Goal: Task Accomplishment & Management: Manage account settings

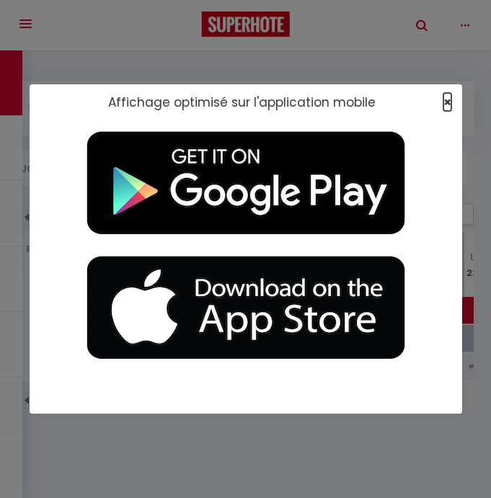
click at [444, 100] on span "×" at bounding box center [447, 102] width 8 height 18
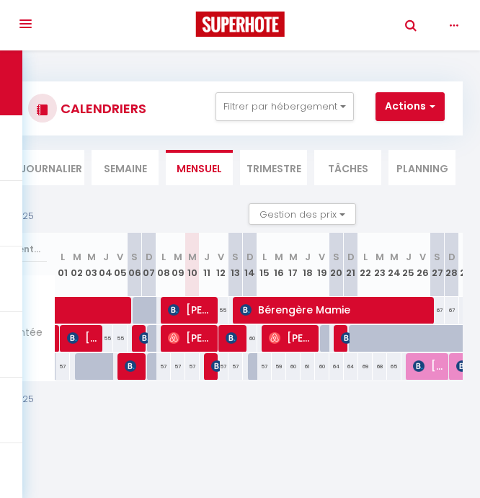
scroll to position [0, 115]
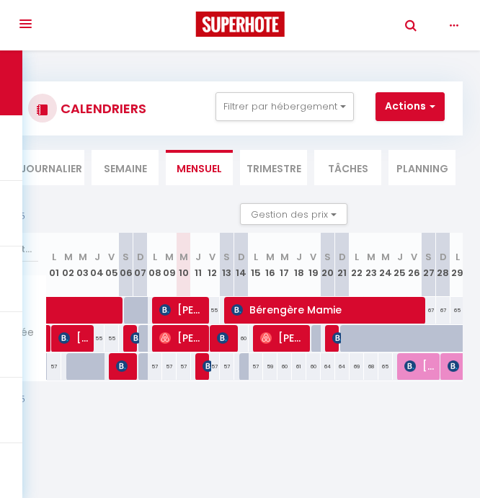
click at [313, 337] on div at bounding box center [318, 338] width 14 height 27
type input "70"
type input "Ven 19 Septembre 2025"
type input "[PERSON_NAME] 20 Septembre 2025"
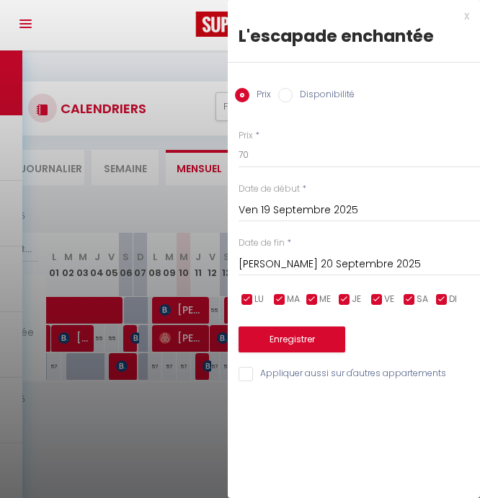
click at [193, 444] on div at bounding box center [240, 249] width 480 height 498
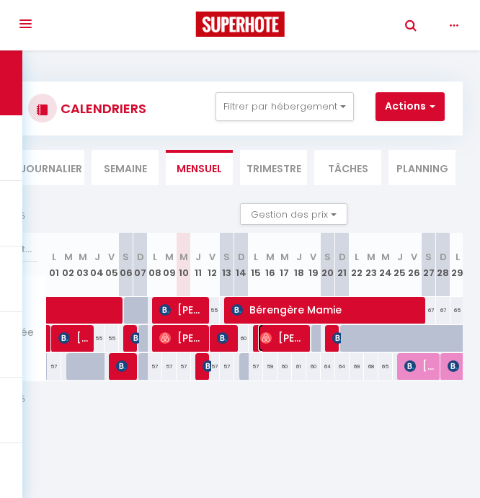
click at [285, 336] on span "[PERSON_NAME]" at bounding box center [282, 337] width 48 height 27
select select "OK"
select select "0"
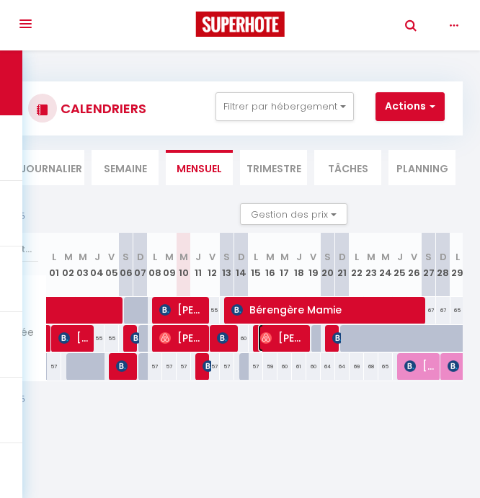
select select "1"
select select
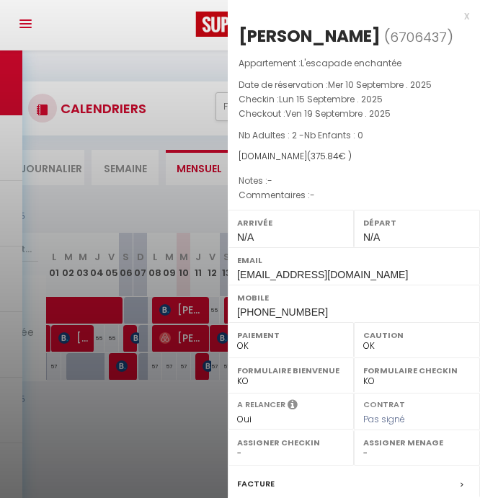
select select "31019"
click at [178, 457] on div at bounding box center [240, 249] width 480 height 498
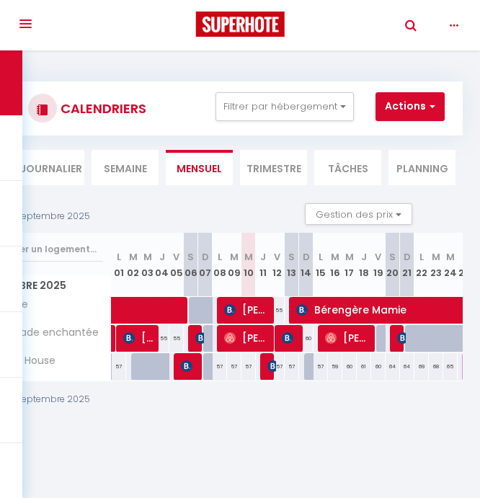
scroll to position [0, 0]
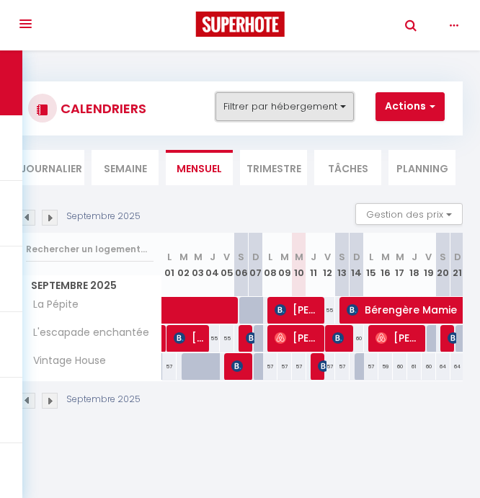
click at [323, 107] on button "Filtrer par hébergement" at bounding box center [284, 106] width 138 height 29
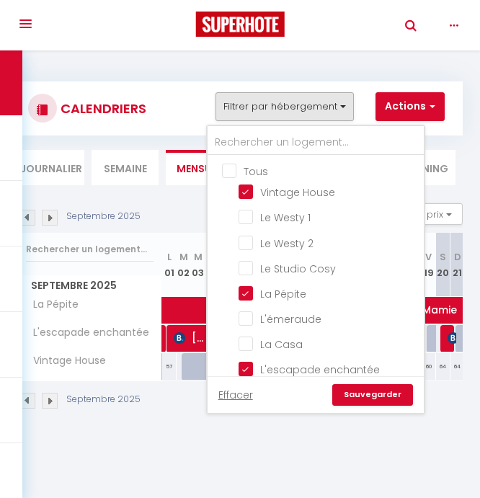
click at [231, 169] on input "Tous" at bounding box center [330, 170] width 216 height 14
checkbox input "true"
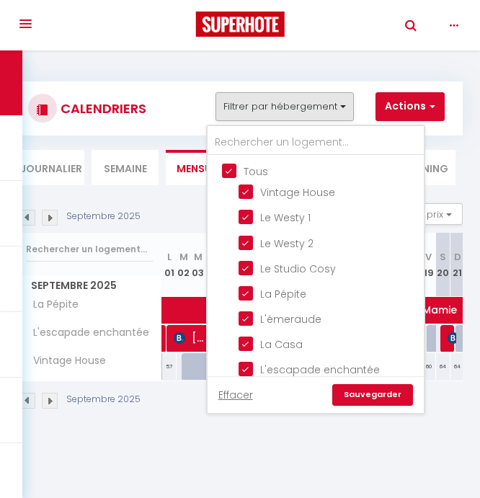
checkbox input "true"
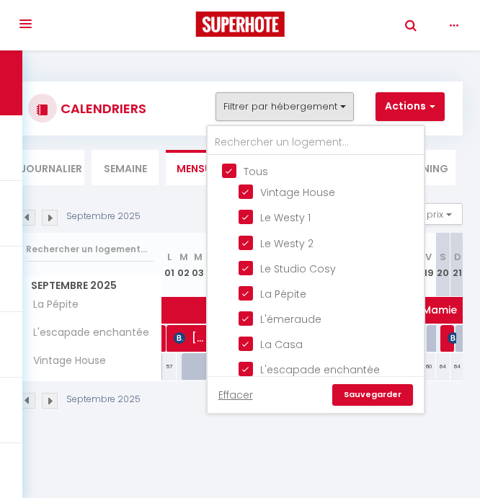
checkbox input "true"
click at [378, 393] on link "Sauvegarder" at bounding box center [372, 395] width 81 height 22
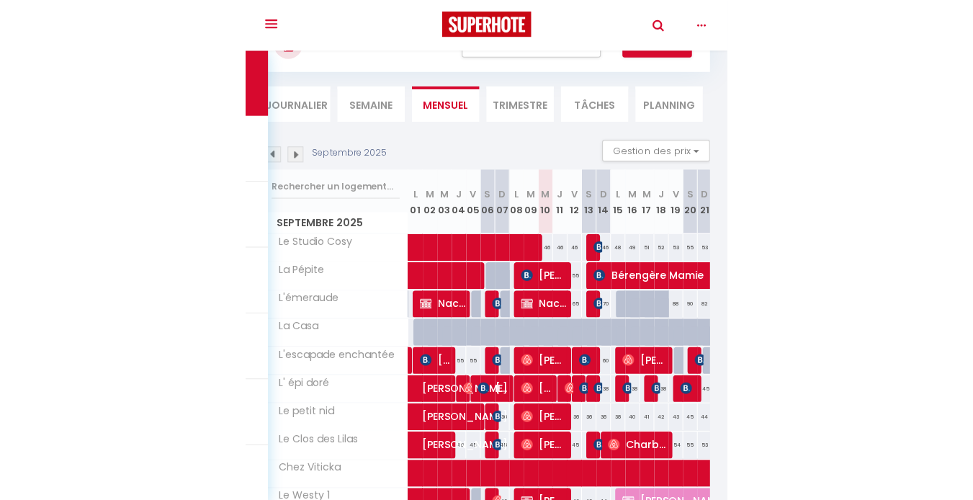
scroll to position [68, 0]
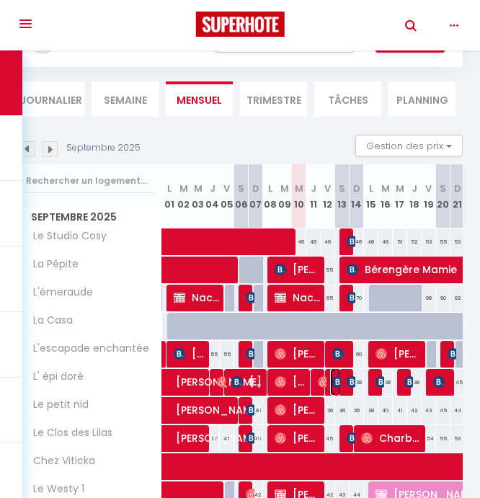
click at [332, 377] on span at bounding box center [335, 381] width 11 height 27
type input "38"
type input "Ven 12 Septembre 2025"
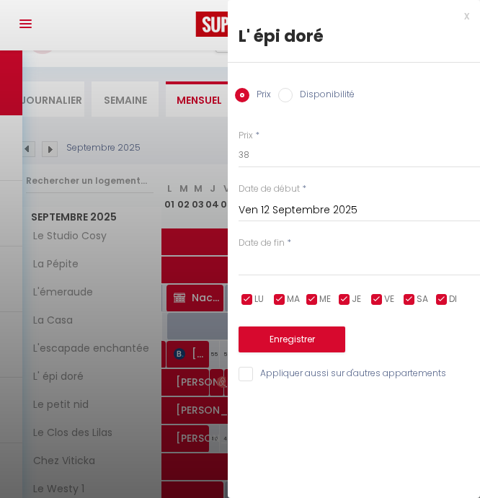
click at [101, 318] on div at bounding box center [240, 249] width 480 height 498
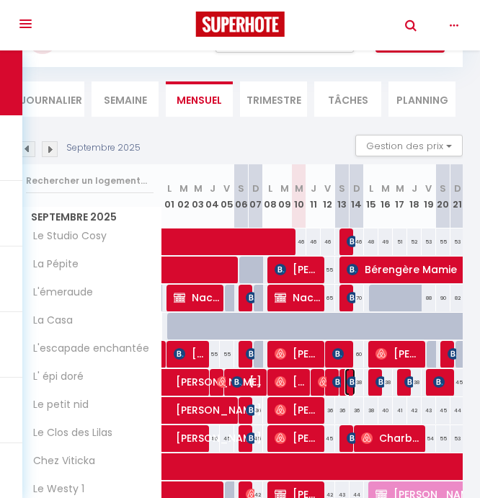
click at [346, 381] on span at bounding box center [349, 381] width 11 height 27
type input "38"
type input "Sam 13 Septembre 2025"
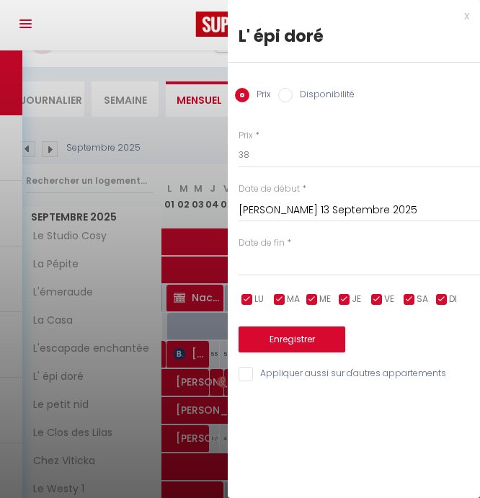
click at [182, 439] on div at bounding box center [240, 249] width 480 height 498
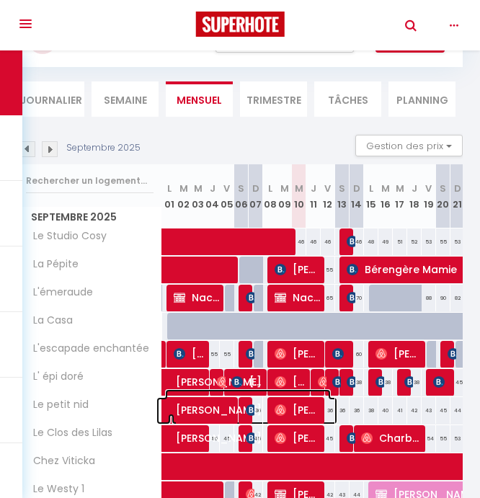
click at [328, 389] on span "[PERSON_NAME]" at bounding box center [248, 402] width 166 height 27
select select
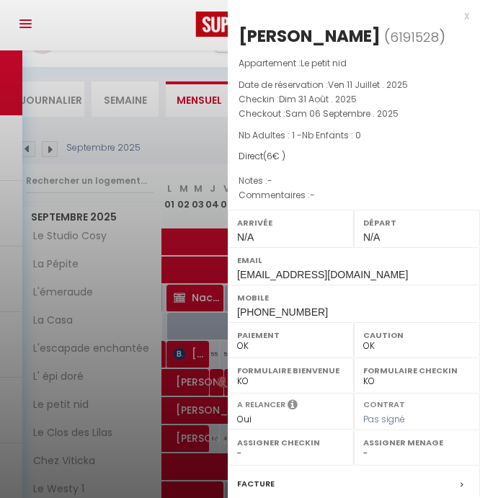
click at [81, 401] on div at bounding box center [240, 249] width 480 height 498
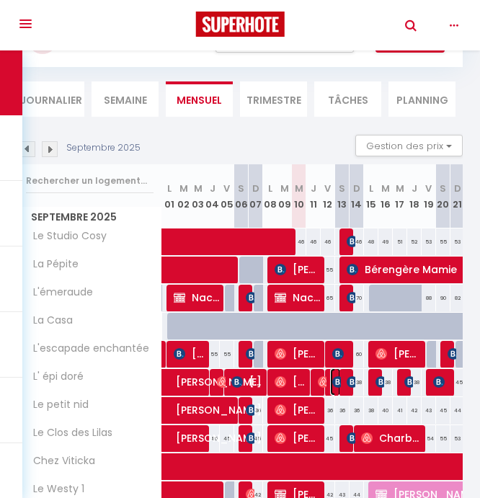
click at [331, 373] on span at bounding box center [335, 381] width 11 height 27
type input "38"
type input "Ven 12 Septembre 2025"
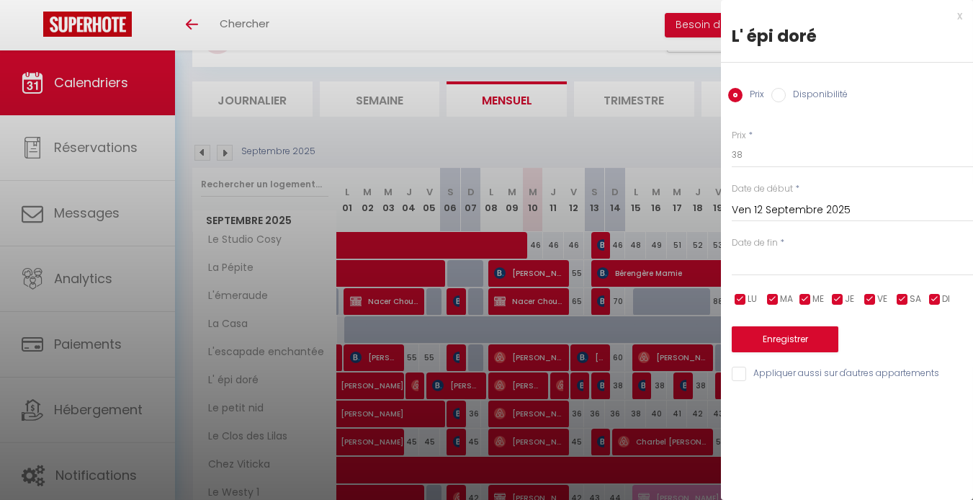
click at [580, 367] on div at bounding box center [486, 250] width 973 height 500
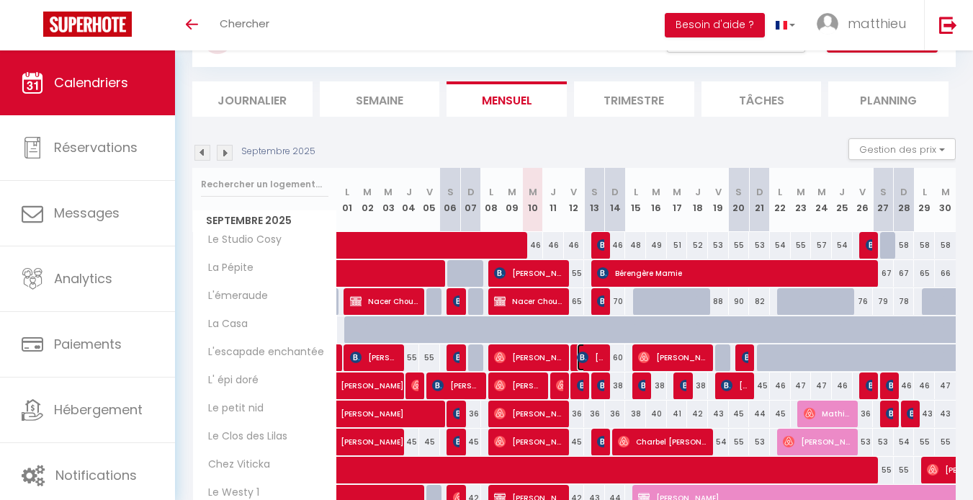
click at [580, 367] on span "[PERSON_NAME]" at bounding box center [591, 357] width 28 height 27
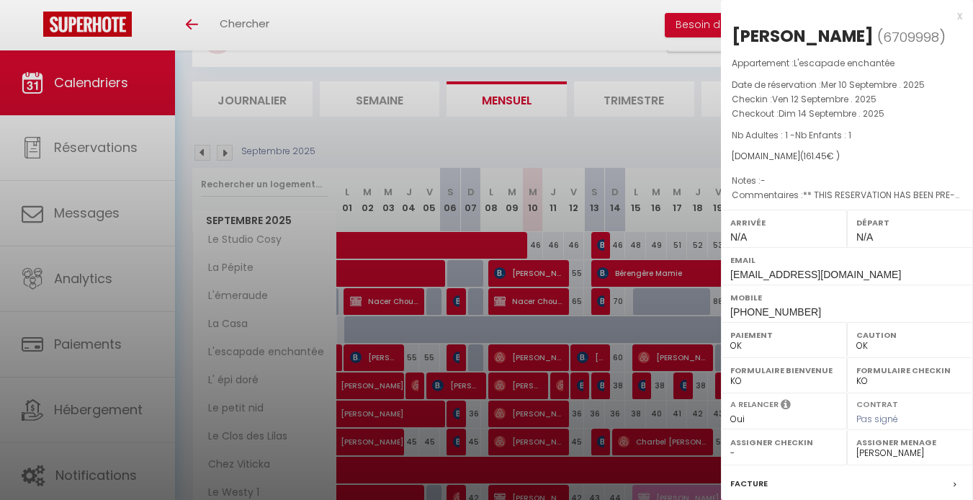
click at [581, 384] on div at bounding box center [486, 250] width 973 height 500
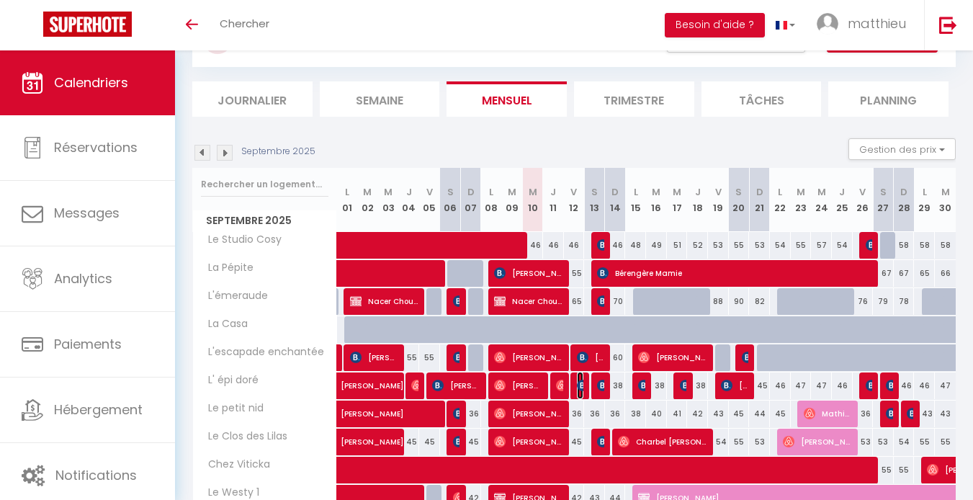
click at [581, 384] on img at bounding box center [583, 386] width 12 height 12
select select "45459"
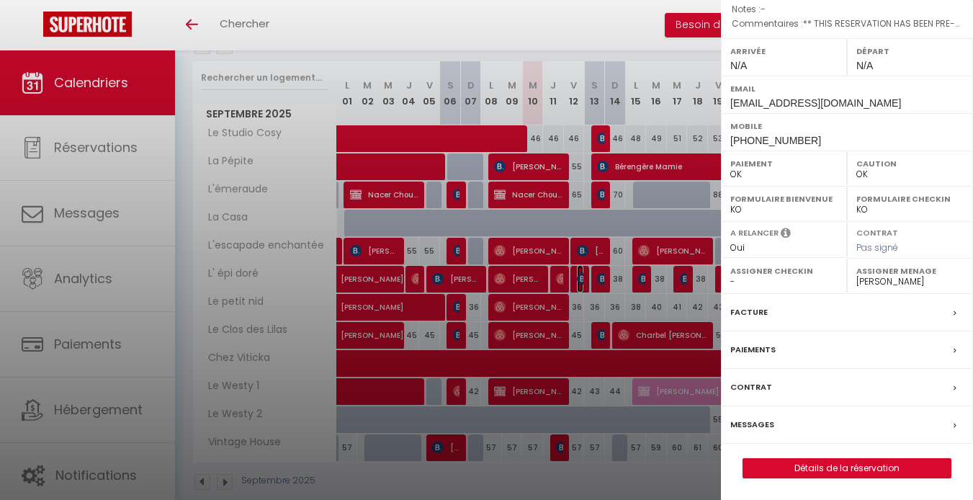
scroll to position [197, 0]
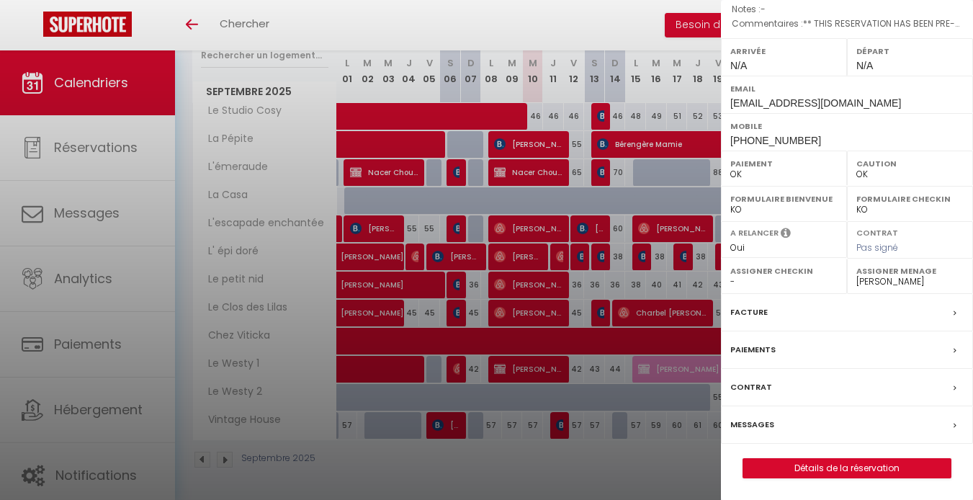
click at [744, 348] on div "Paiements" at bounding box center [847, 349] width 252 height 37
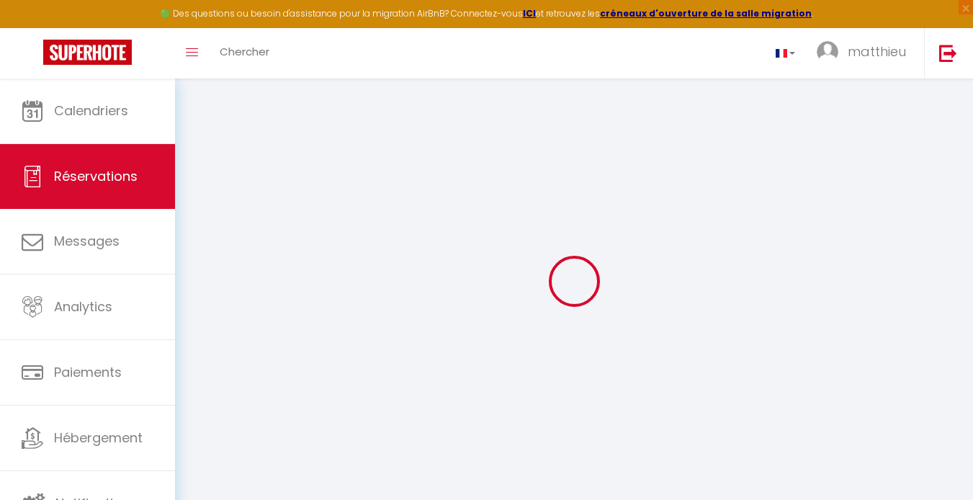
select select
checkbox input "false"
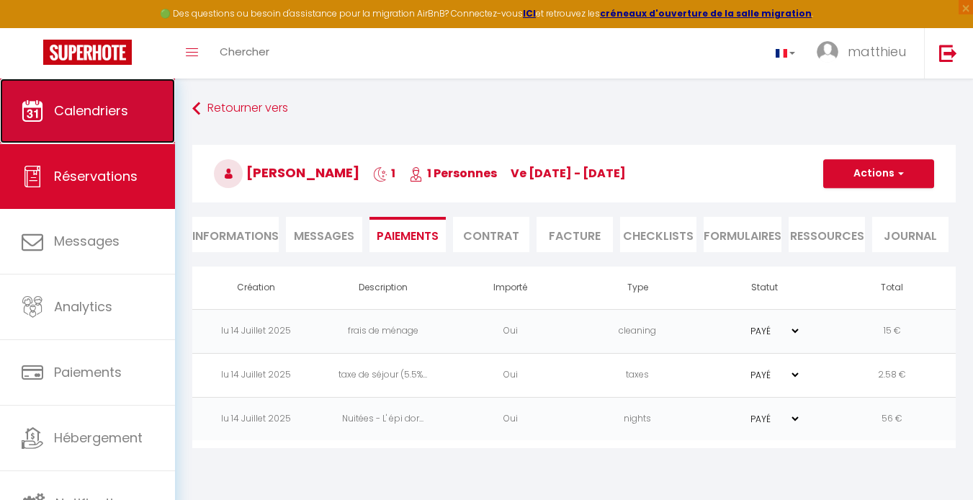
click at [93, 115] on span "Calendriers" at bounding box center [91, 111] width 74 height 18
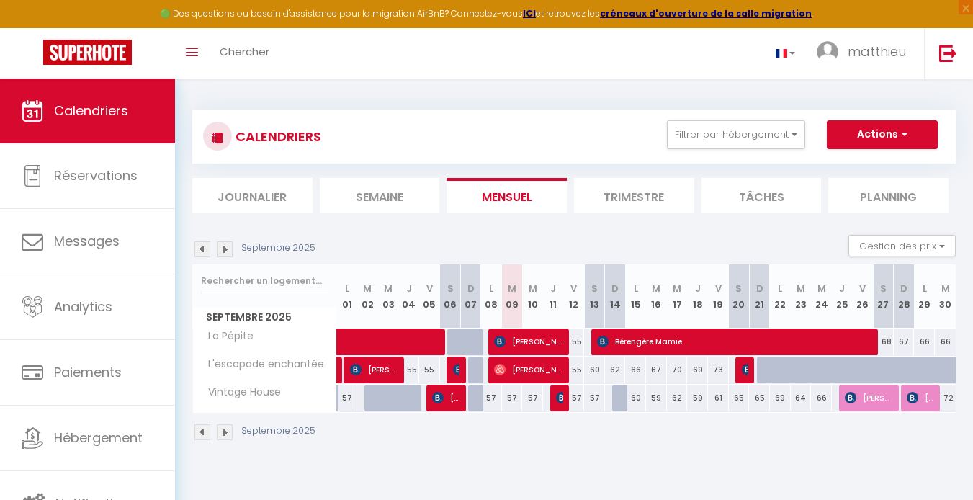
scroll to position [2, 0]
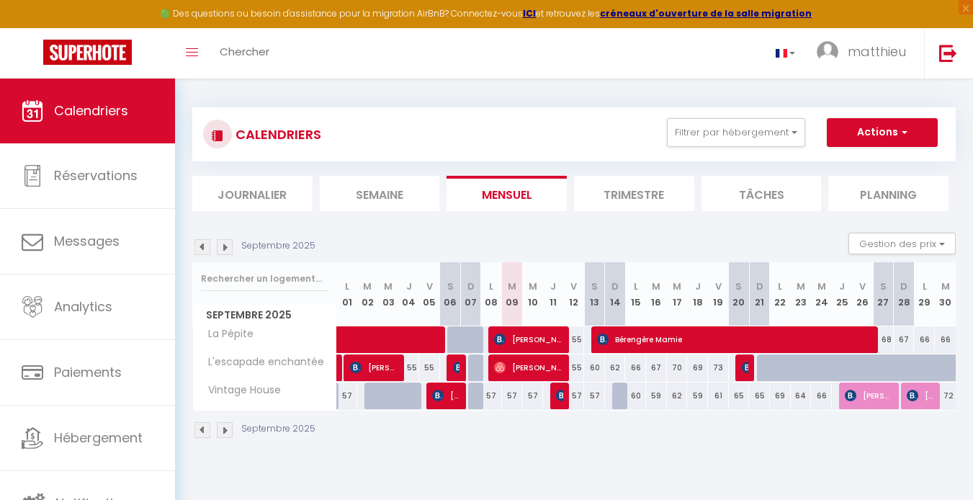
click at [200, 431] on img at bounding box center [202, 430] width 16 height 16
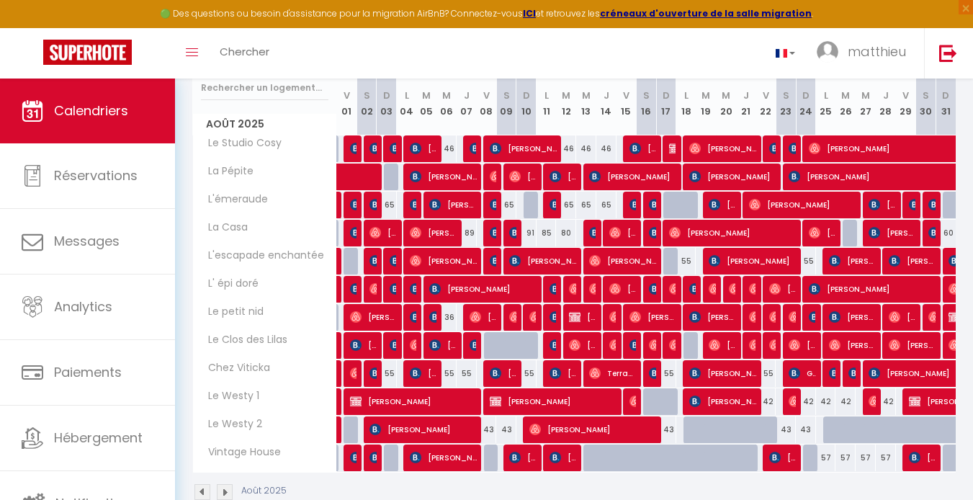
scroll to position [225, 0]
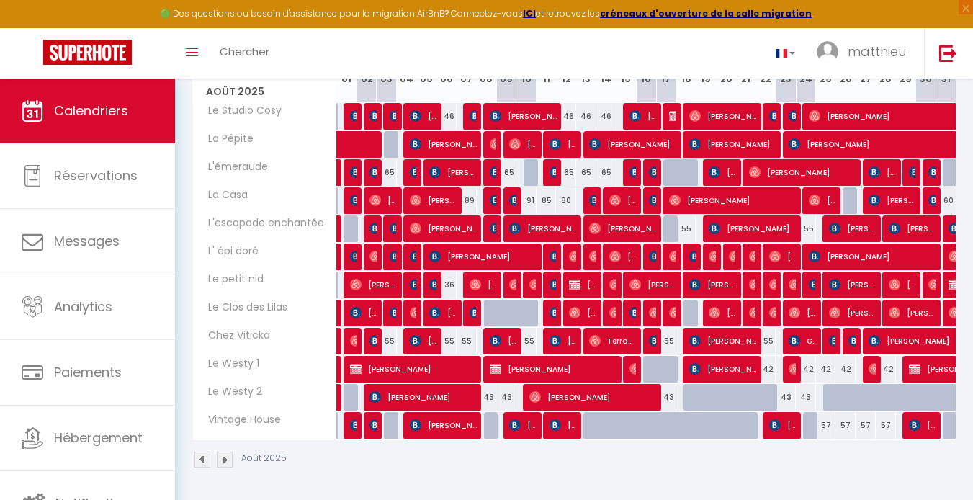
click at [228, 456] on img at bounding box center [225, 460] width 16 height 16
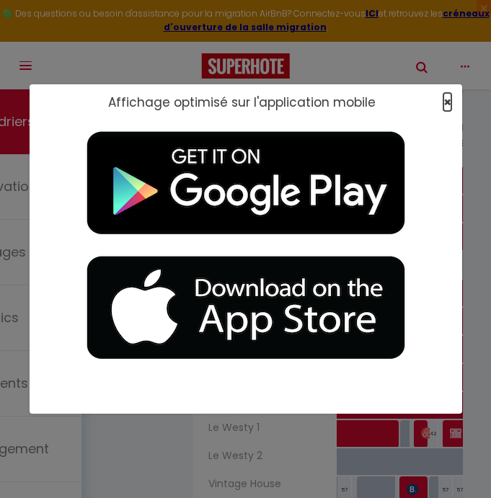
click at [444, 101] on span "×" at bounding box center [447, 102] width 8 height 18
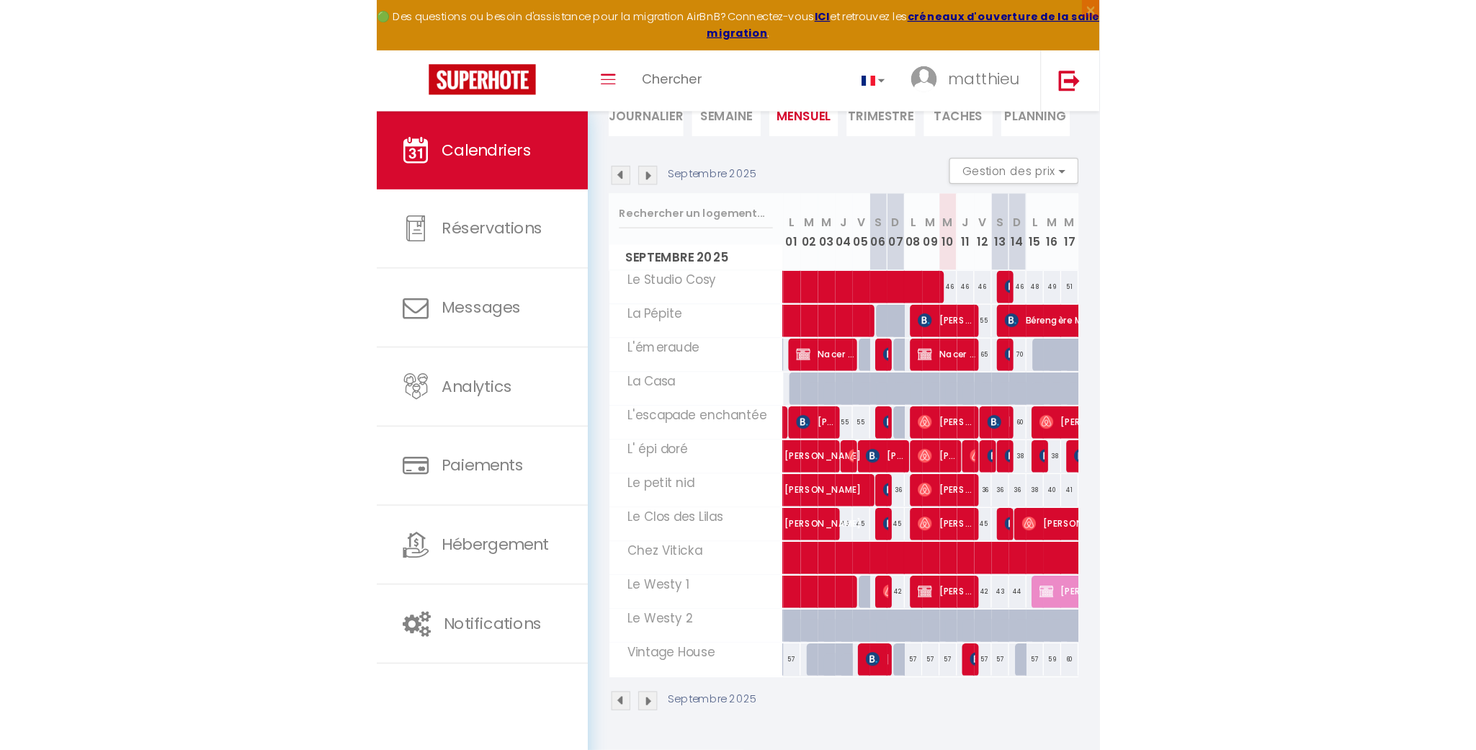
scroll to position [79, 0]
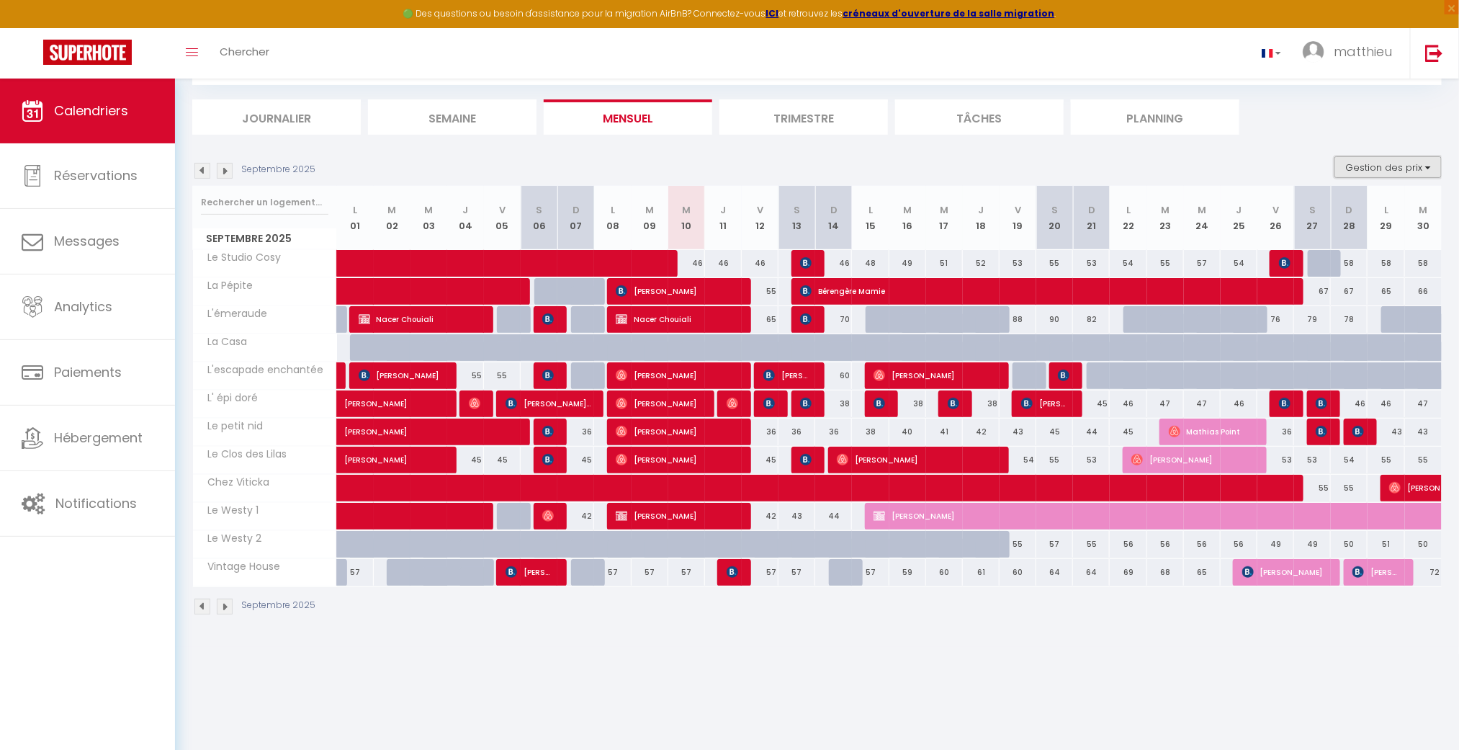
click at [972, 165] on button "Gestion des prix" at bounding box center [1388, 167] width 107 height 22
click at [972, 112] on ul "Journalier [GEOGRAPHIC_DATA] Mensuel Trimestre Tâches Planning" at bounding box center [817, 116] width 1250 height 35
click at [275, 197] on input "text" at bounding box center [264, 202] width 127 height 26
click at [465, 499] on div "Septembre 2025" at bounding box center [817, 608] width 1250 height 42
click at [197, 48] on icon "Toggle menubar" at bounding box center [192, 52] width 12 height 9
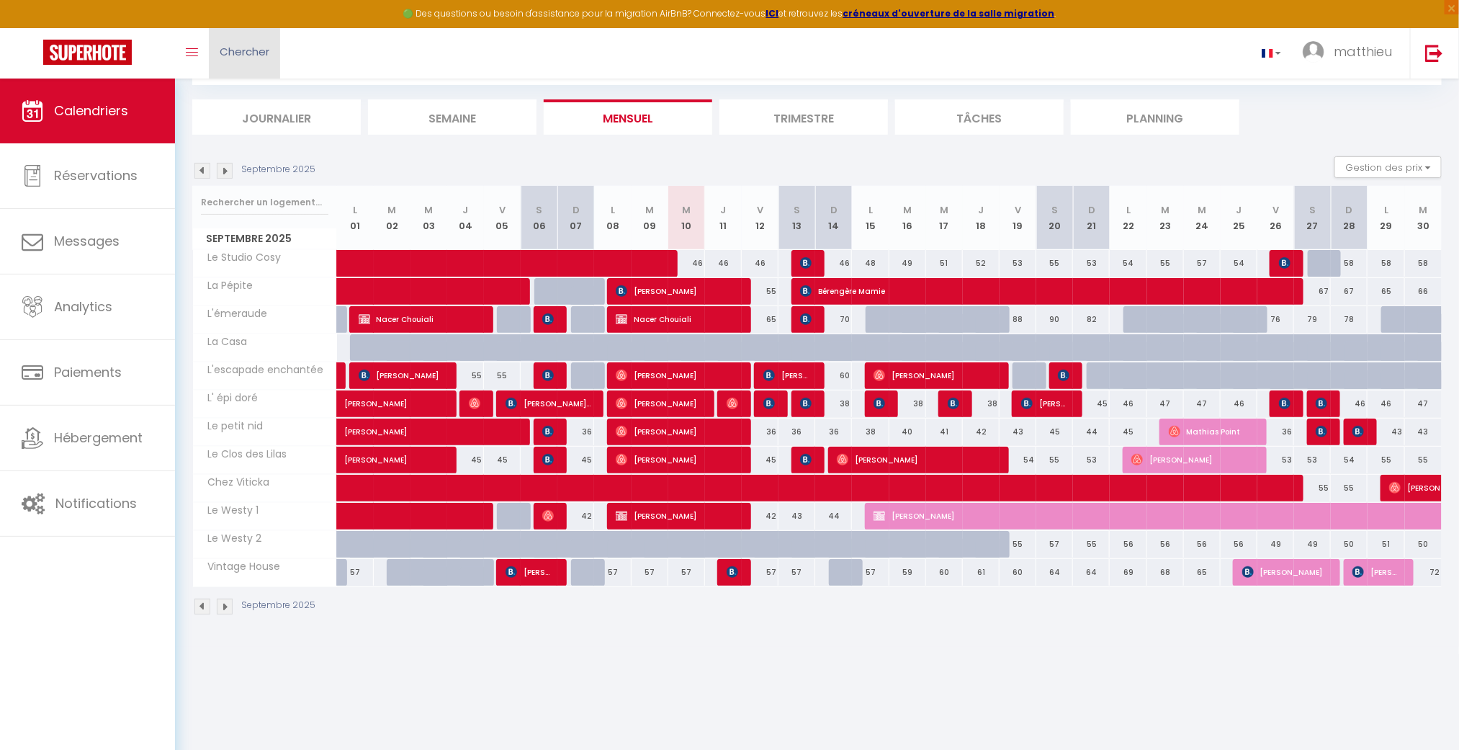
click at [231, 50] on span "Chercher" at bounding box center [245, 51] width 50 height 15
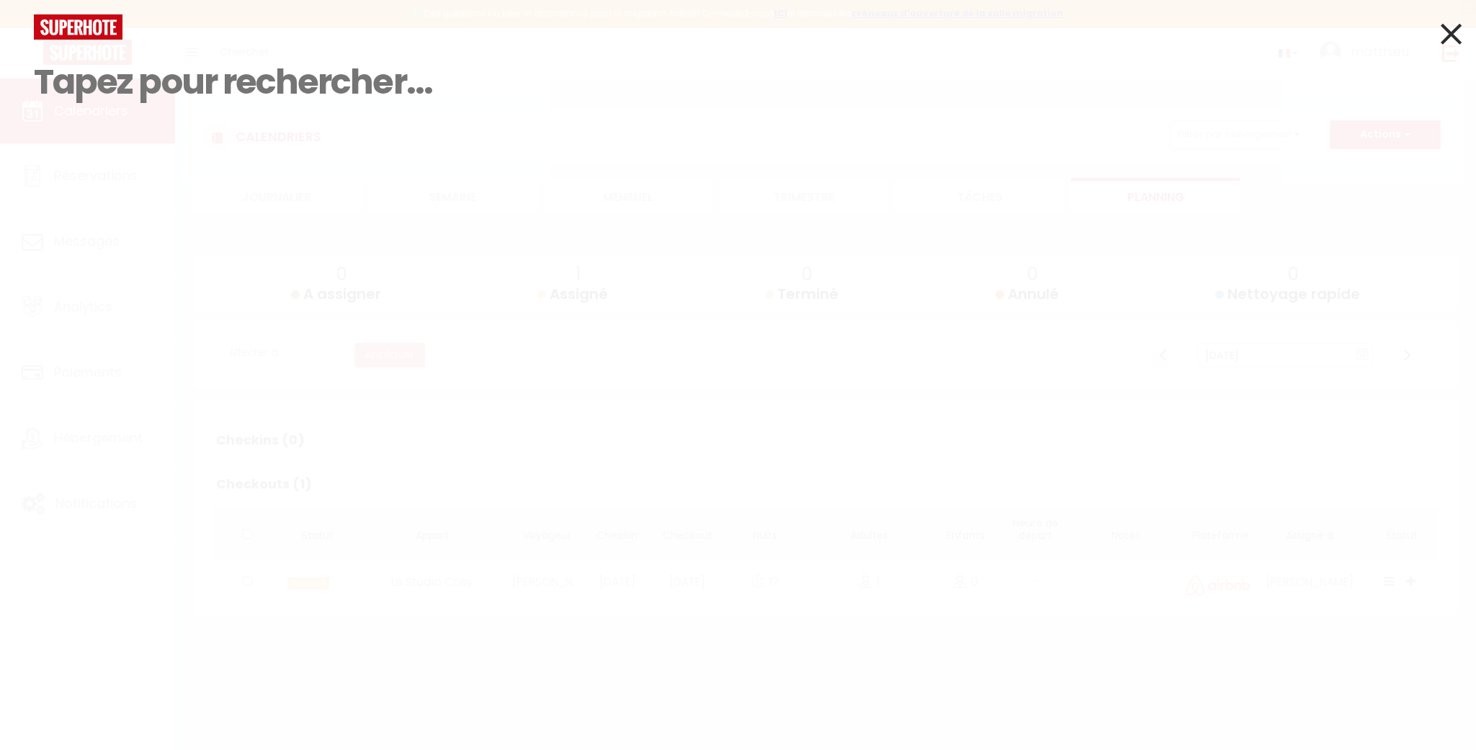
click at [972, 42] on icon at bounding box center [1451, 34] width 21 height 36
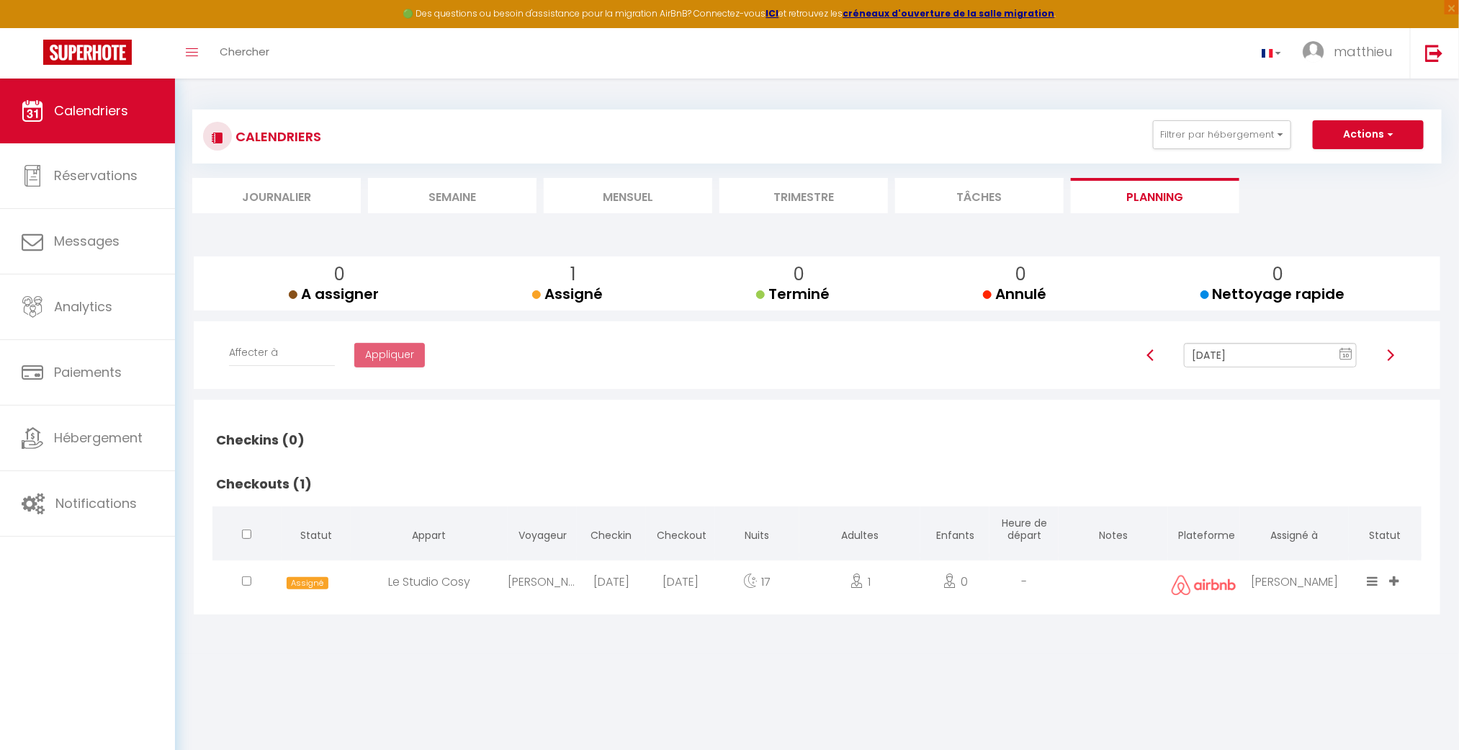
click at [653, 197] on li "Mensuel" at bounding box center [628, 195] width 169 height 35
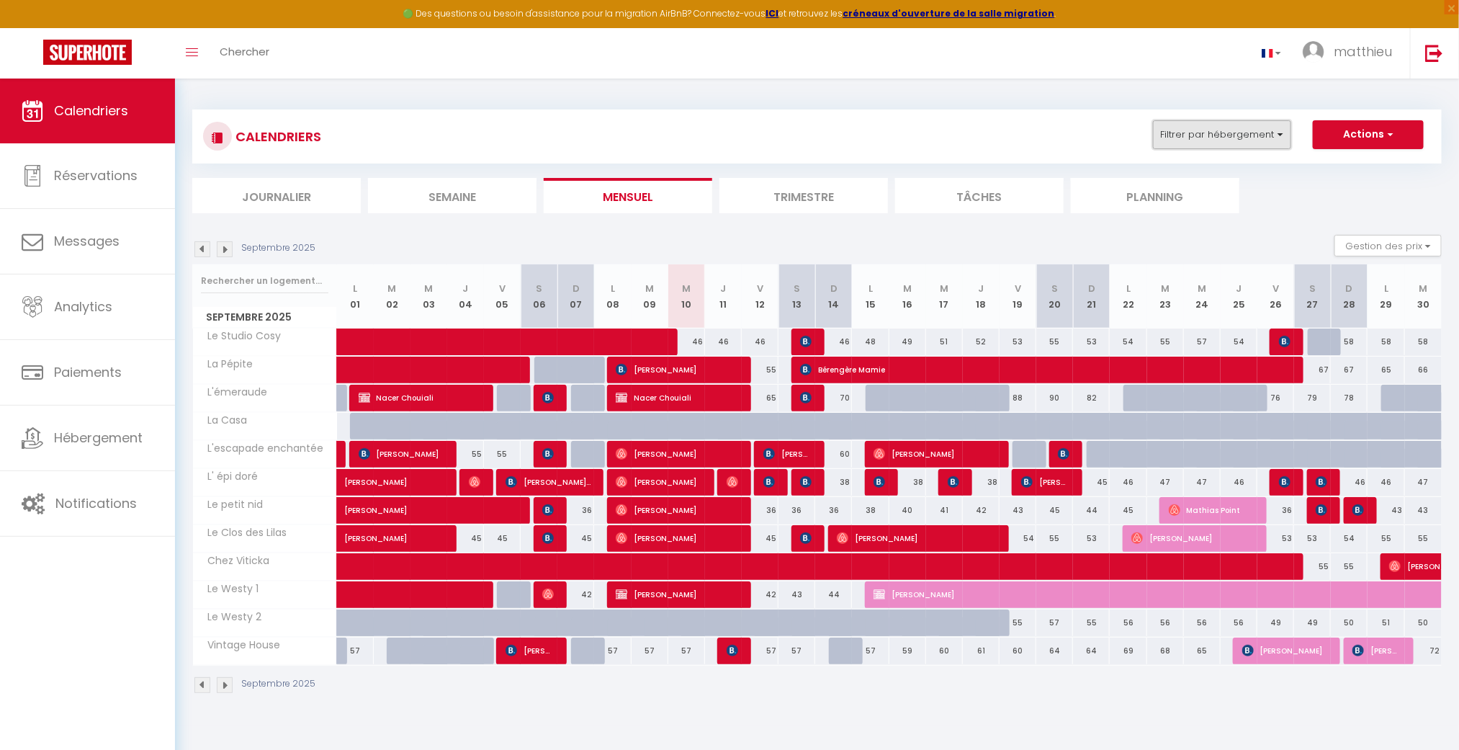
click at [972, 139] on button "Filtrer par hébergement" at bounding box center [1222, 134] width 138 height 29
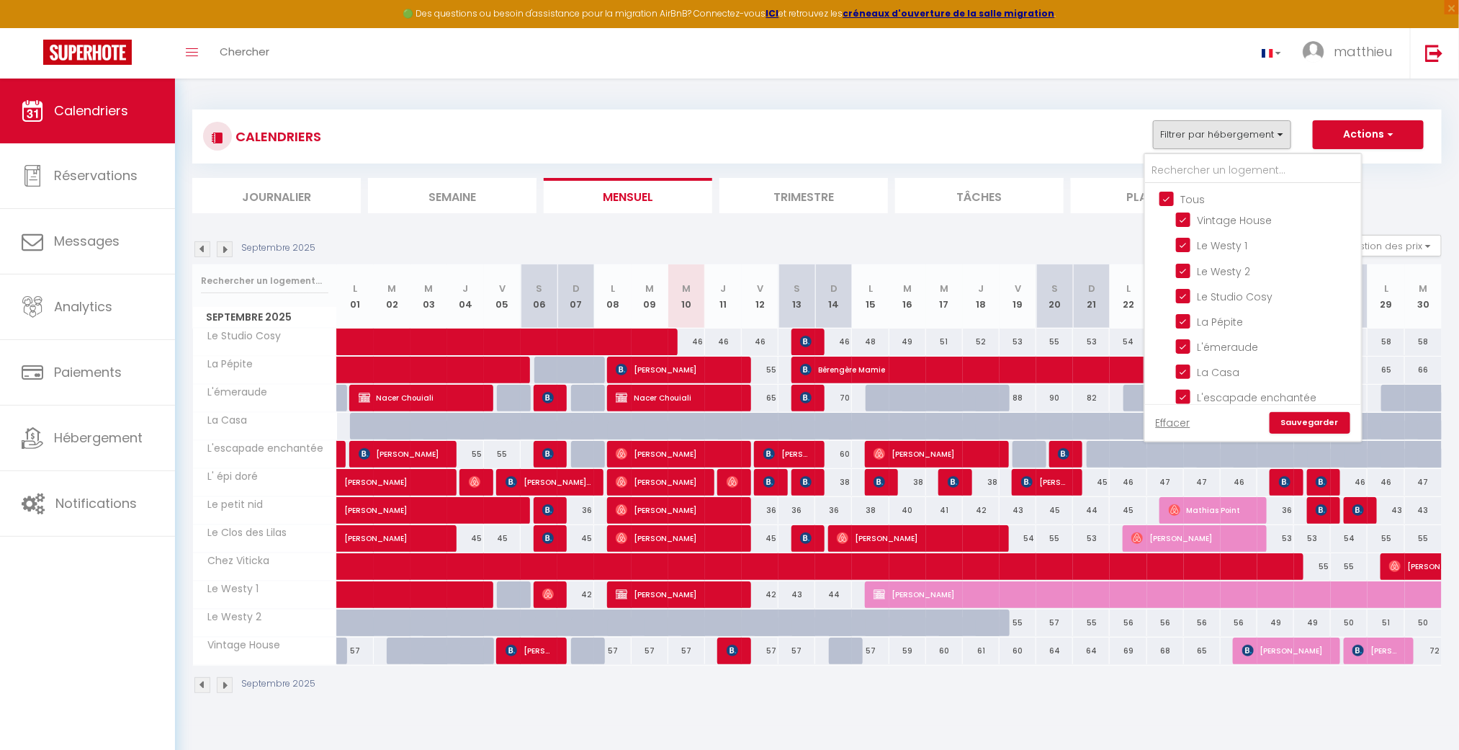
click at [972, 194] on input "Tous" at bounding box center [1268, 198] width 216 height 14
checkbox input "false"
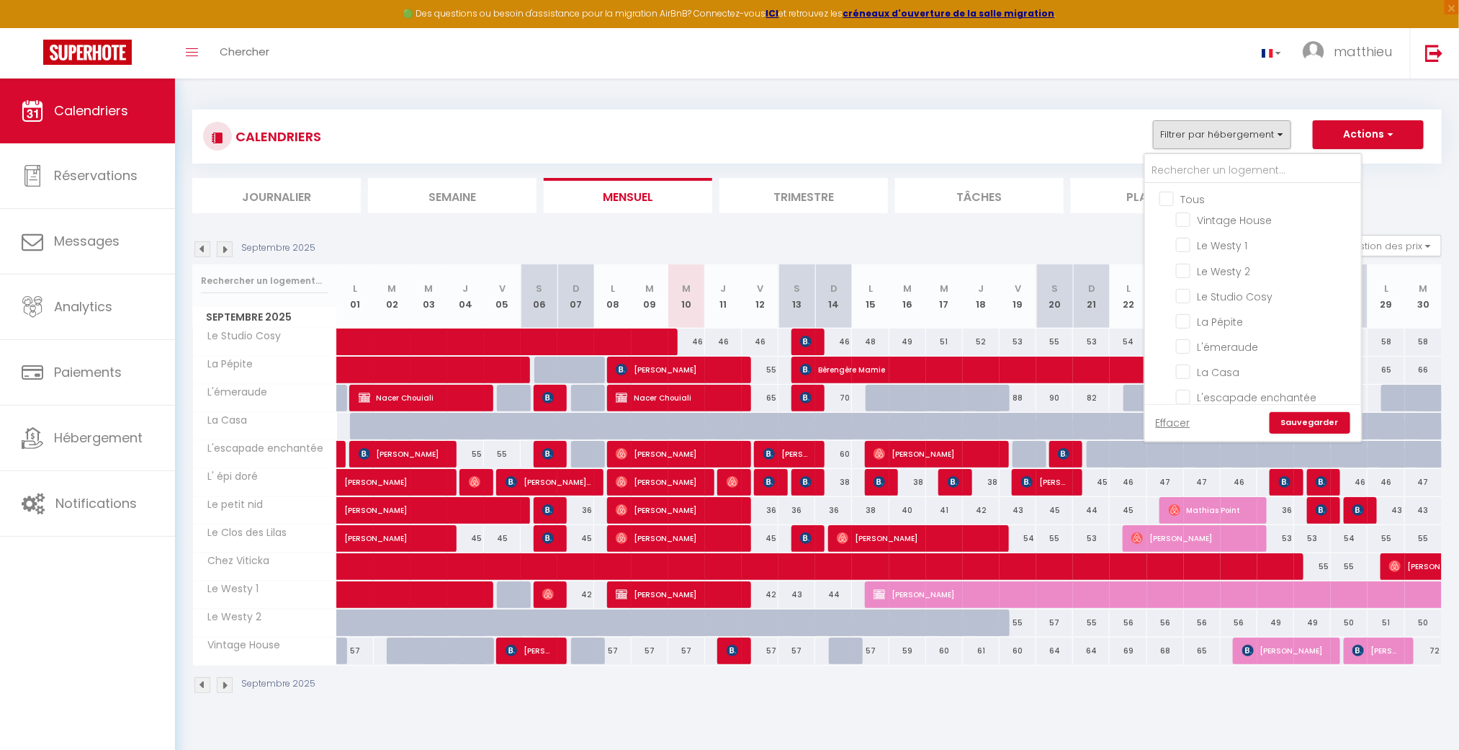
checkbox input "false"
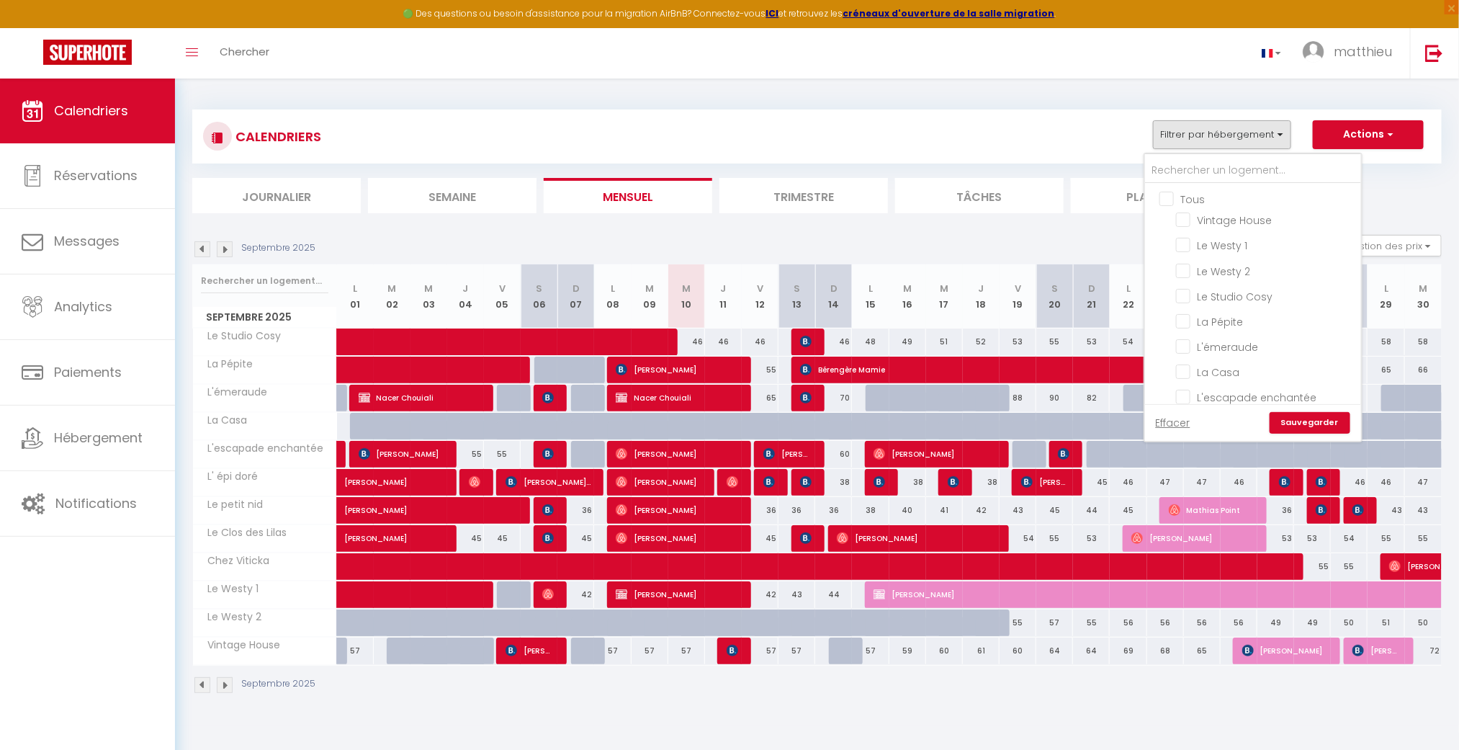
checkbox input "false"
click at [972, 220] on input "Vintage House" at bounding box center [1266, 219] width 180 height 14
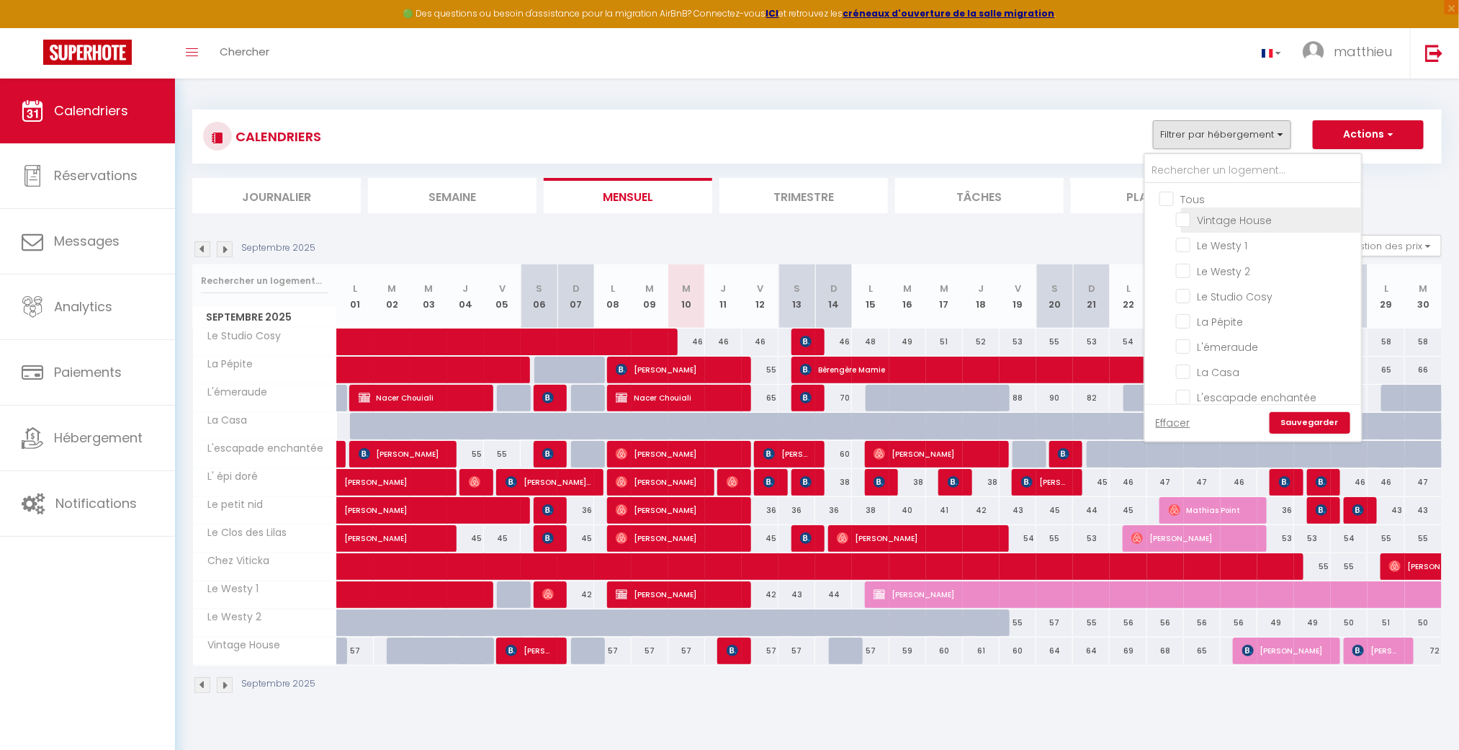
checkbox input "true"
click at [972, 314] on input "La Pépite" at bounding box center [1266, 320] width 180 height 14
checkbox input "true"
click at [972, 389] on input "L'escapade enchantée" at bounding box center [1266, 396] width 180 height 14
checkbox input "true"
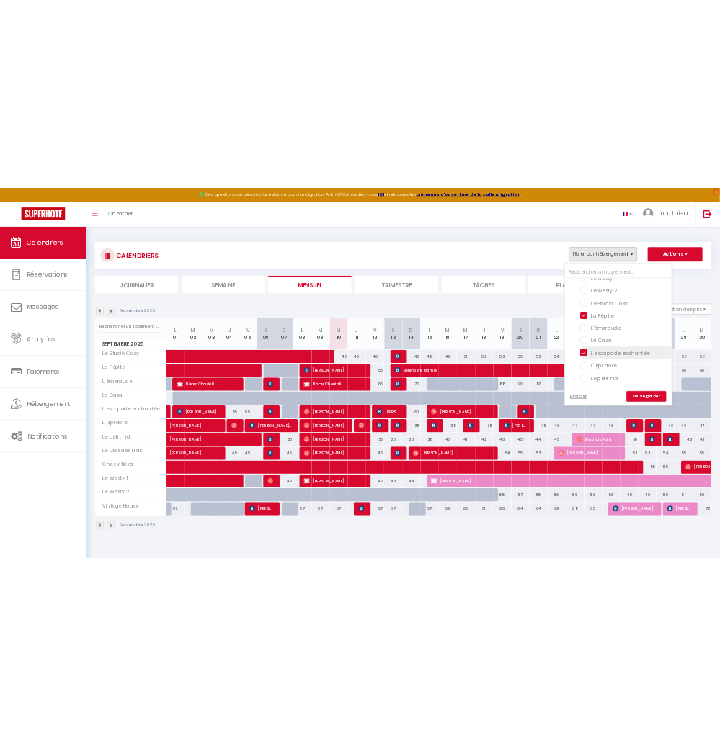
scroll to position [106, 0]
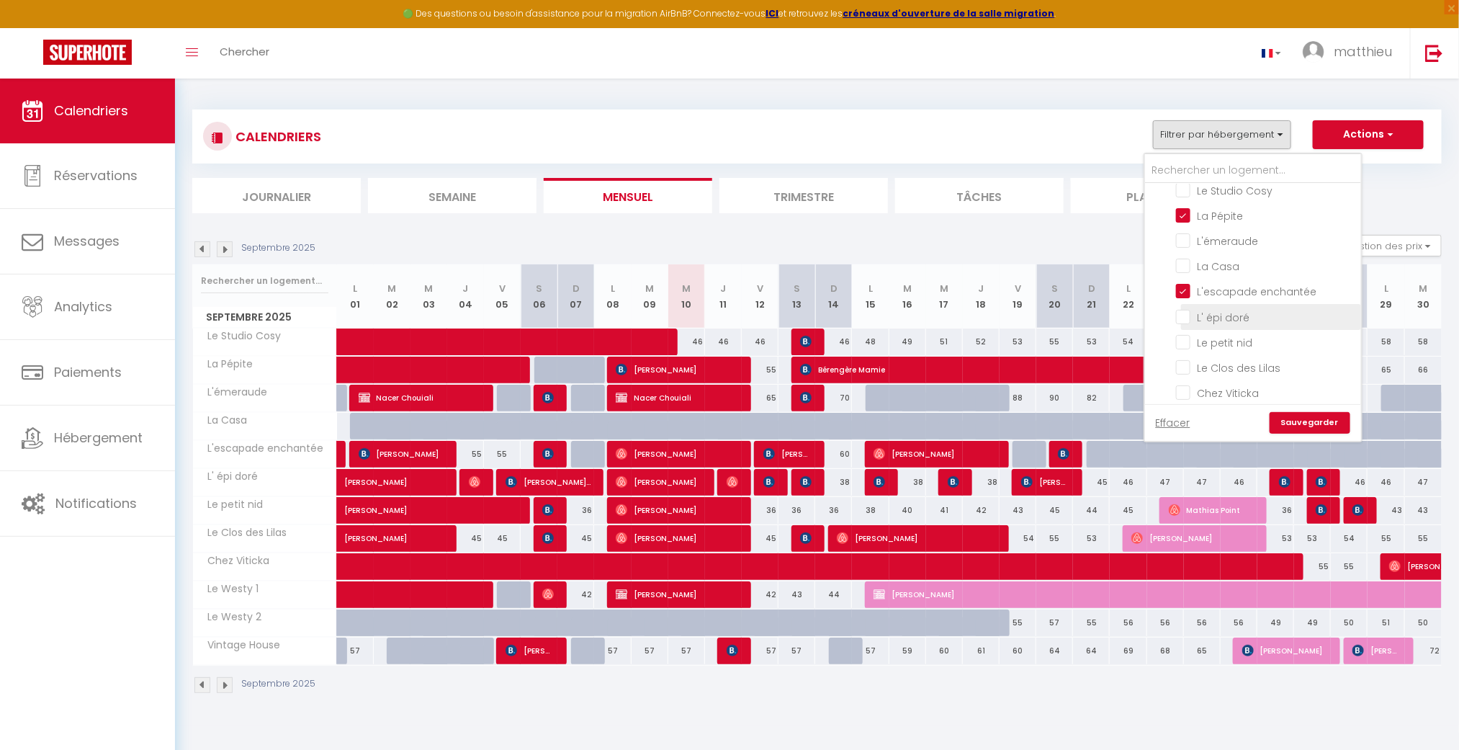
click at [972, 311] on input "L' épi doré" at bounding box center [1266, 315] width 180 height 14
checkbox input "true"
click at [972, 426] on link "Sauvegarder" at bounding box center [1310, 423] width 81 height 22
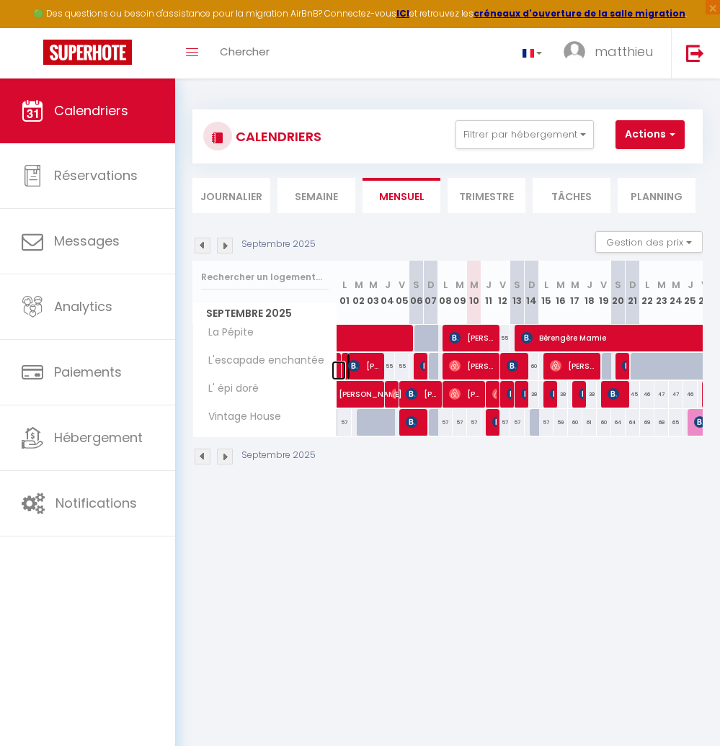
click at [339, 363] on link at bounding box center [338, 370] width 14 height 19
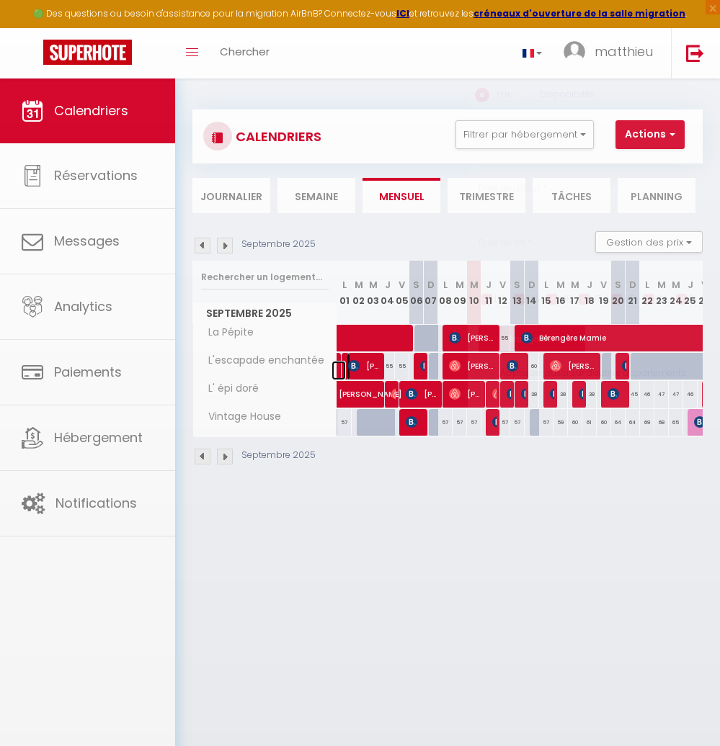
type input "55"
type input "Lun 01 Septembre 2025"
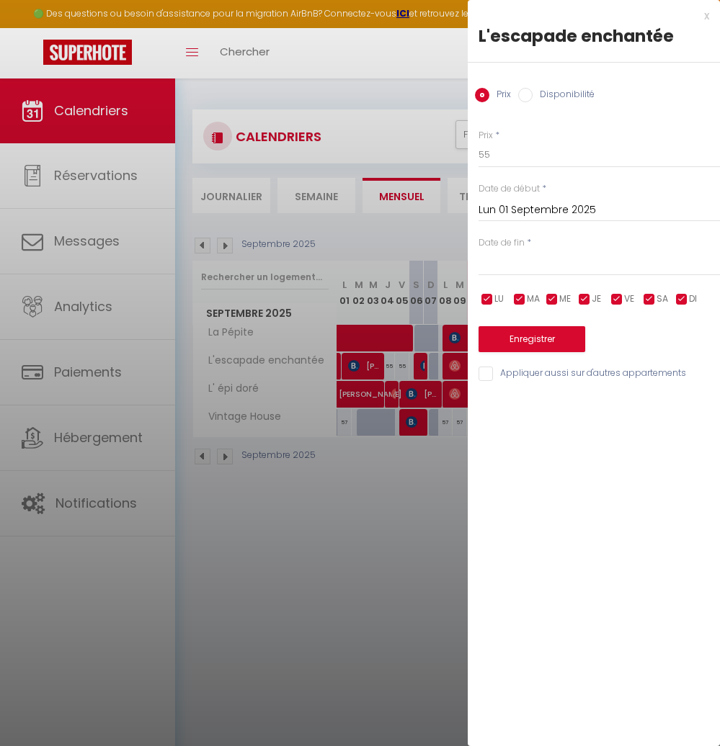
click at [339, 363] on div at bounding box center [360, 373] width 720 height 746
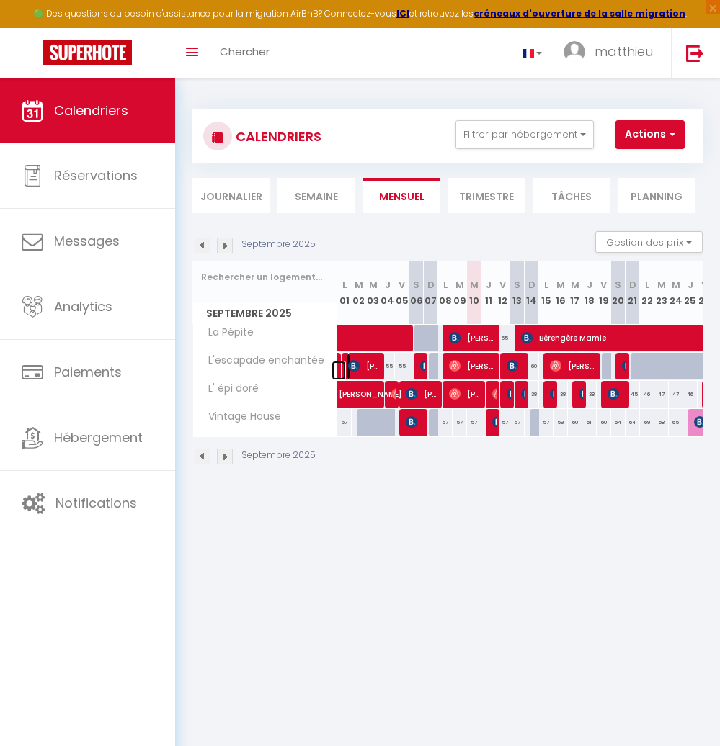
click at [339, 363] on link at bounding box center [338, 370] width 14 height 19
type input "55"
type input "Lun 01 Septembre 2025"
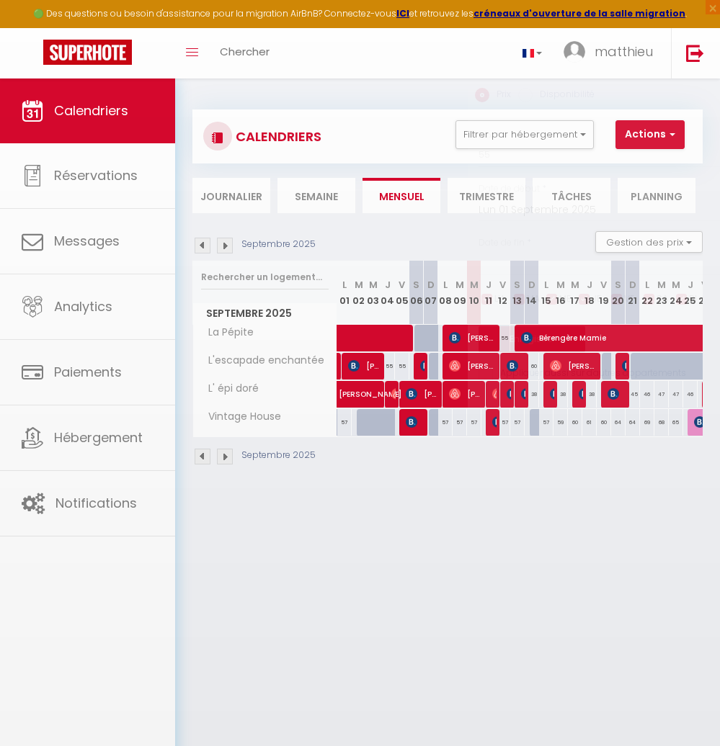
click at [339, 363] on div at bounding box center [360, 373] width 720 height 746
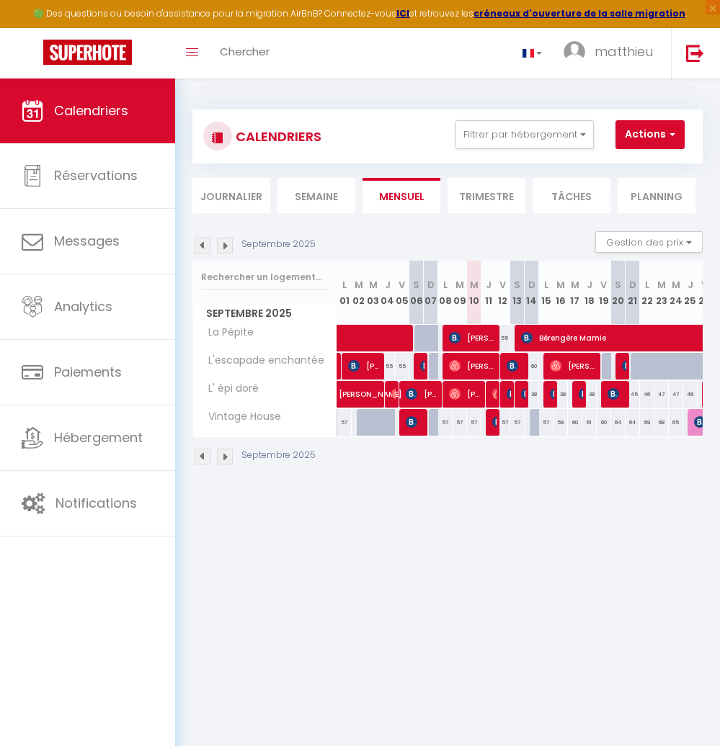
click at [203, 457] on img at bounding box center [202, 457] width 16 height 16
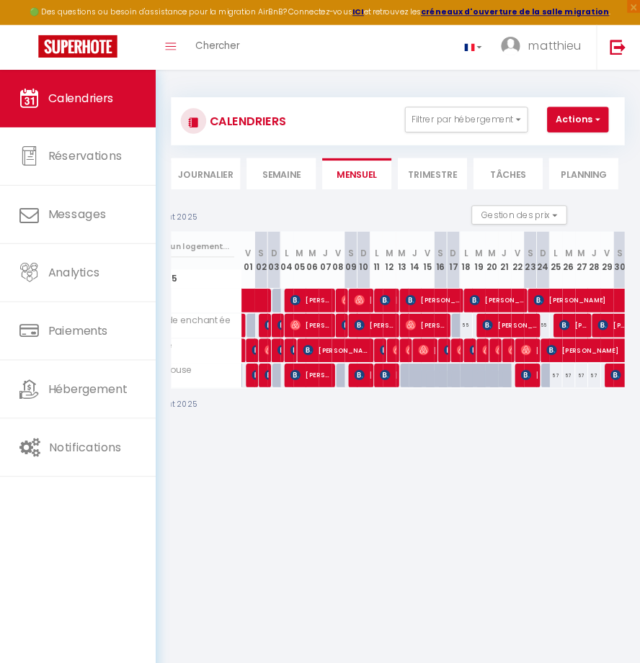
scroll to position [0, 0]
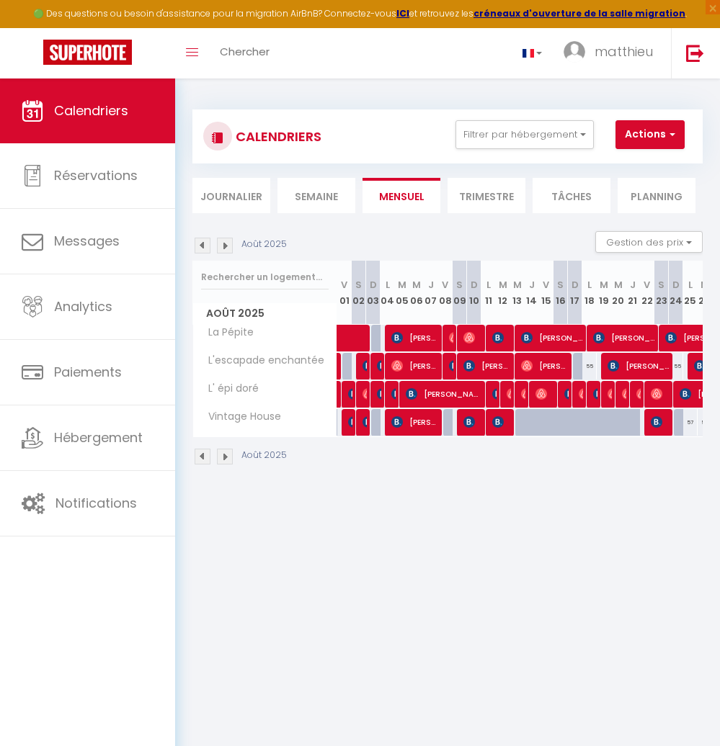
click at [225, 462] on img at bounding box center [225, 457] width 16 height 16
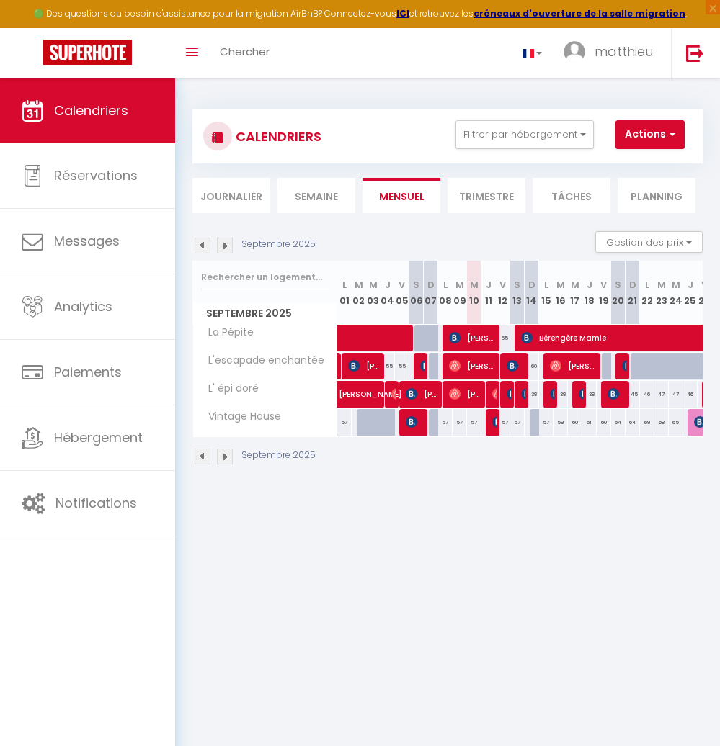
click at [605, 365] on div at bounding box center [608, 366] width 14 height 27
type input "70"
type input "Ven 19 Septembre 2025"
type input "[DATE]"
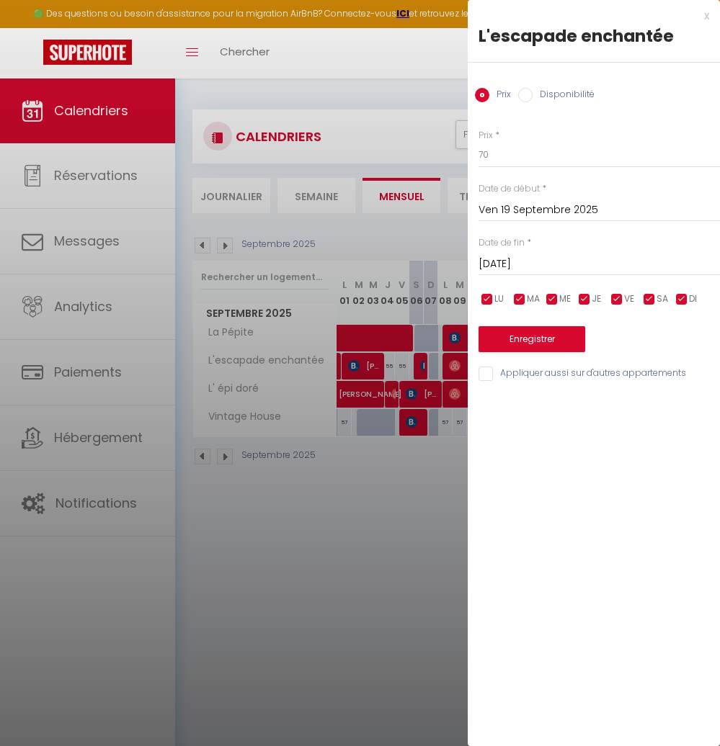
click at [432, 499] on div at bounding box center [360, 373] width 720 height 746
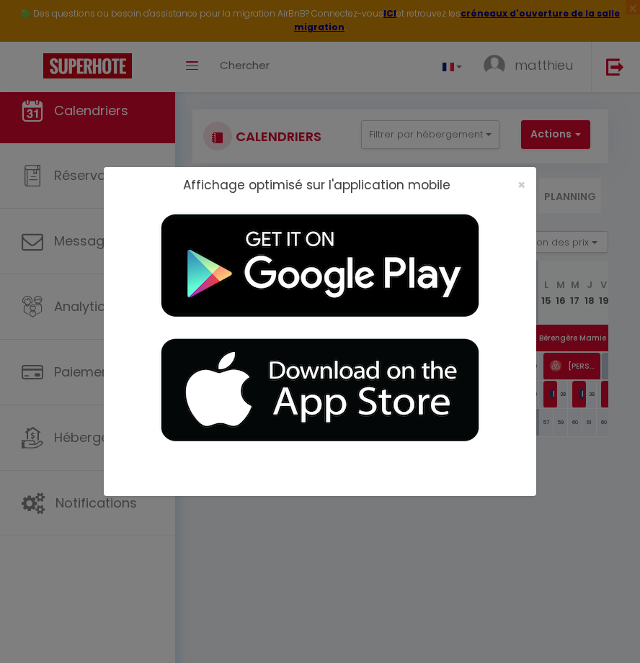
drag, startPoint x: 575, startPoint y: 415, endPoint x: 511, endPoint y: 369, distance: 79.0
click at [511, 369] on div "🟢 Des questions ou besoin d'assistance pour la migration AirBnB? Connectez-vous…" at bounding box center [312, 288] width 625 height 418
click at [522, 182] on span "×" at bounding box center [521, 185] width 8 height 18
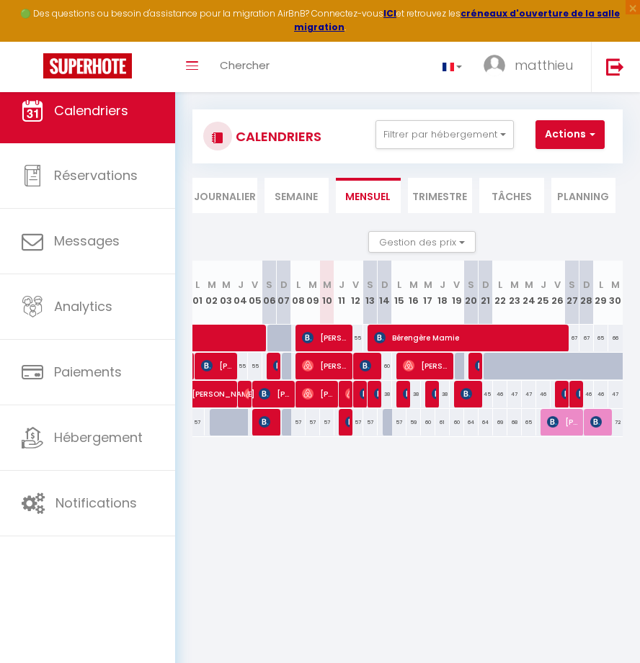
scroll to position [0, 156]
